Goal: Information Seeking & Learning: Find specific fact

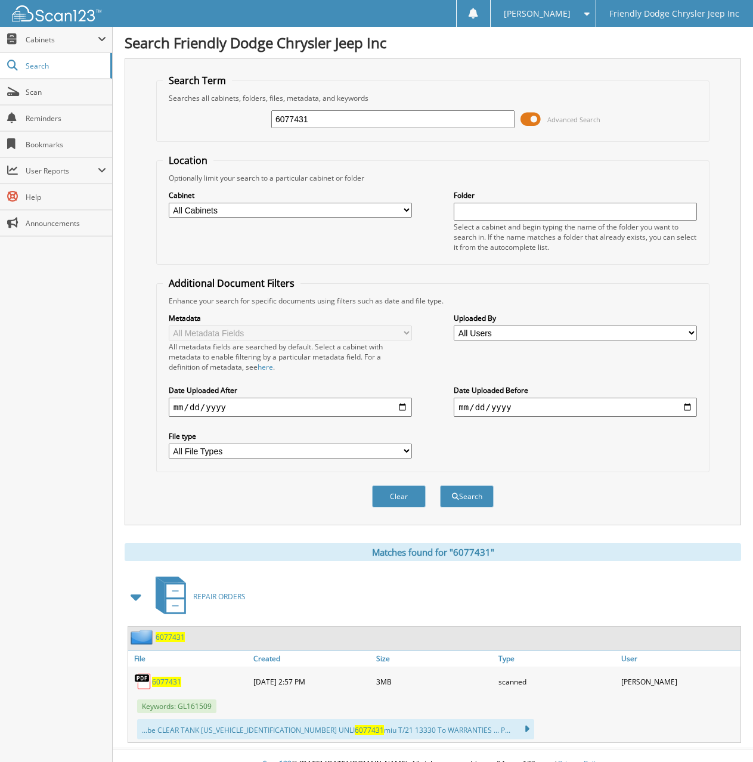
drag, startPoint x: 313, startPoint y: 115, endPoint x: 208, endPoint y: 126, distance: 105.1
click at [211, 122] on div "6077431 Advanced Search" at bounding box center [433, 119] width 541 height 32
type input "6077584"
click at [440, 486] on button "Search" at bounding box center [467, 497] width 54 height 22
click at [159, 685] on span "6077584" at bounding box center [166, 682] width 29 height 10
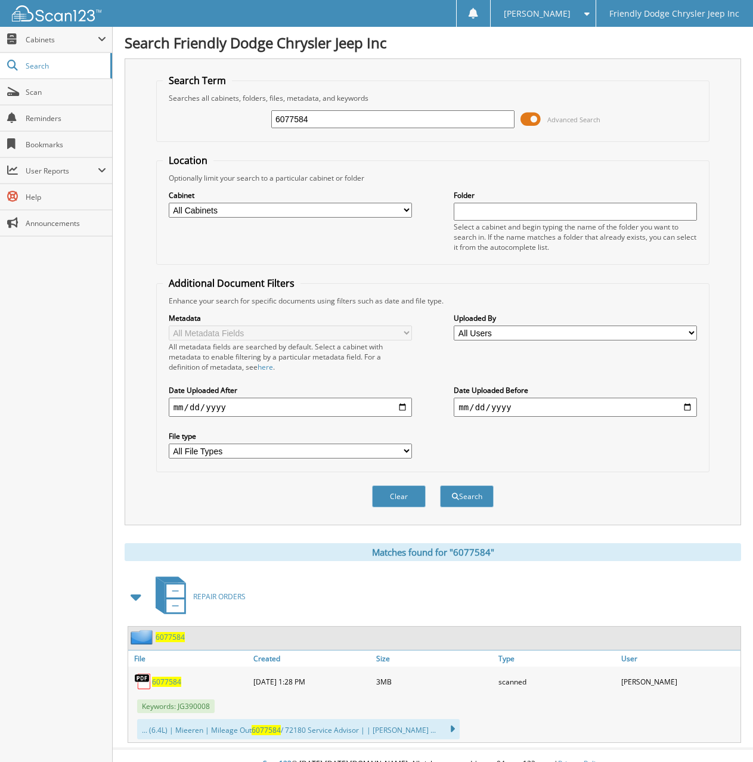
click at [31, 334] on div "Close Cabinets My Company Email Addresses Search Scan" at bounding box center [56, 395] width 113 height 736
click at [58, 422] on div "Close Cabinets My Company Email Addresses Search Scan" at bounding box center [56, 395] width 113 height 736
click at [63, 444] on div "Close Cabinets My Company Email Addresses Search Scan" at bounding box center [56, 395] width 113 height 736
click at [60, 379] on div "Close Cabinets My Company Email Addresses Search Scan" at bounding box center [56, 395] width 113 height 736
click at [168, 679] on span "6077584" at bounding box center [166, 682] width 29 height 10
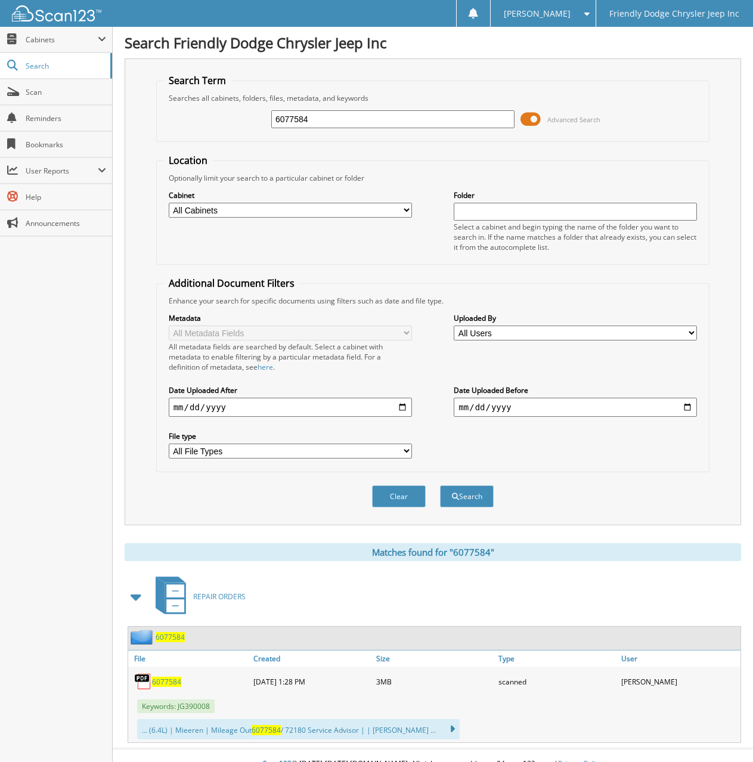
click at [168, 685] on span "6077584" at bounding box center [166, 682] width 29 height 10
drag, startPoint x: 48, startPoint y: 455, endPoint x: 11, endPoint y: 499, distance: 57.7
click at [48, 455] on div "Close Cabinets My Company Email Addresses Search Scan" at bounding box center [56, 395] width 113 height 736
